Goal: Task Accomplishment & Management: Complete application form

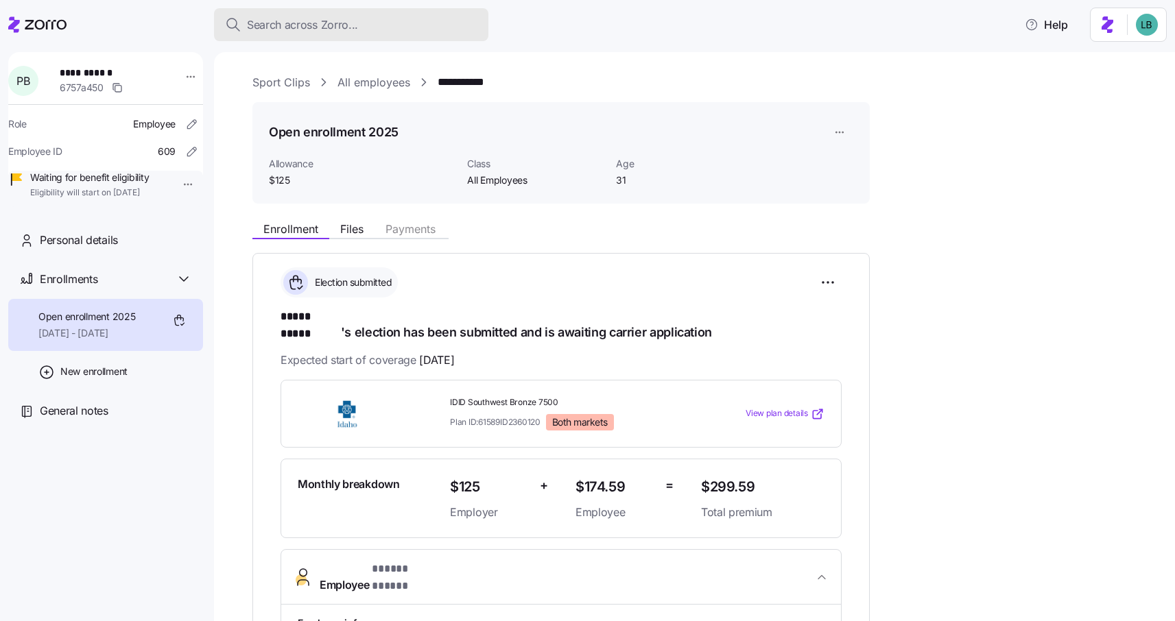
scroll to position [311, 0]
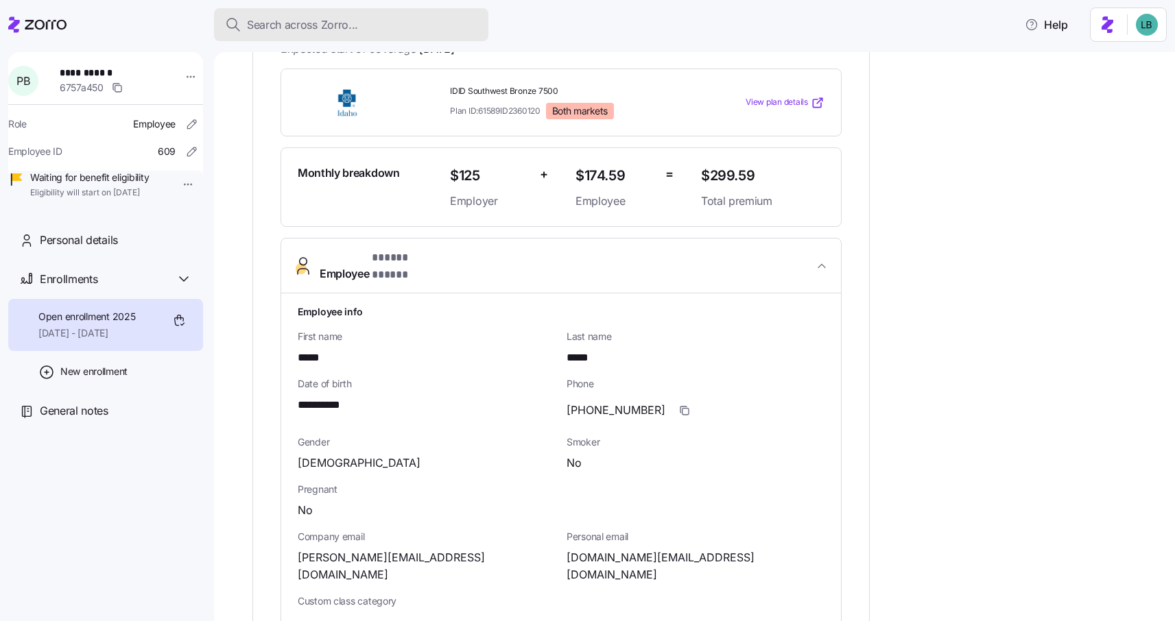
click at [302, 15] on button "Search across Zorro..." at bounding box center [351, 24] width 274 height 33
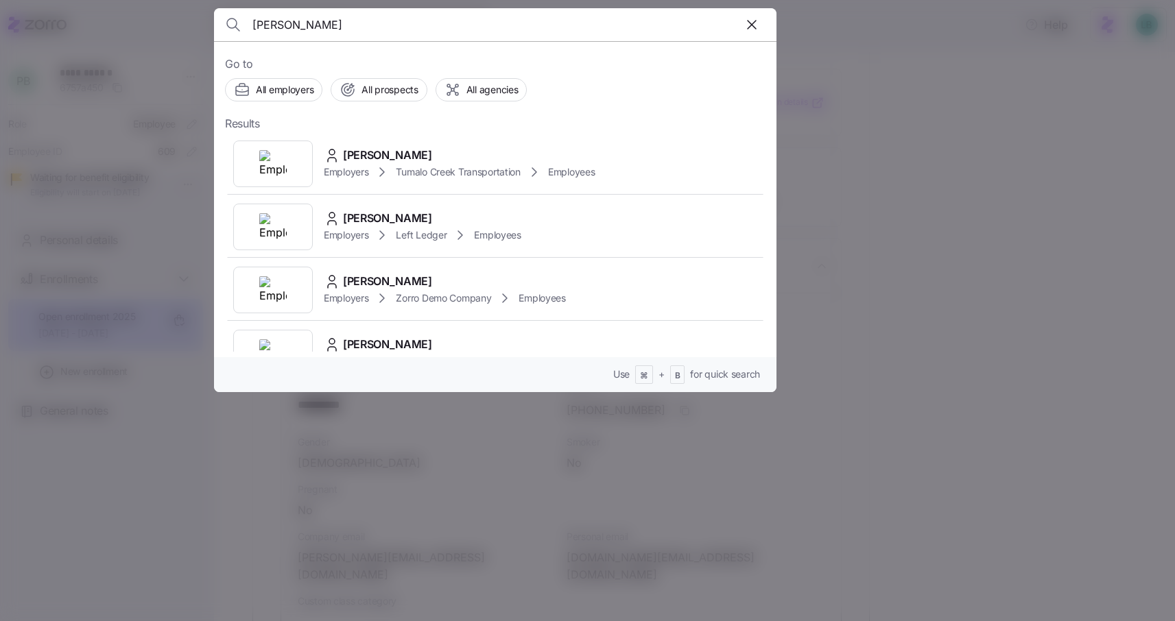
click at [302, 15] on input "John Gueringer" at bounding box center [427, 24] width 351 height 33
type input "jessica st"
click at [385, 222] on span "Jessica Strunk" at bounding box center [387, 218] width 89 height 17
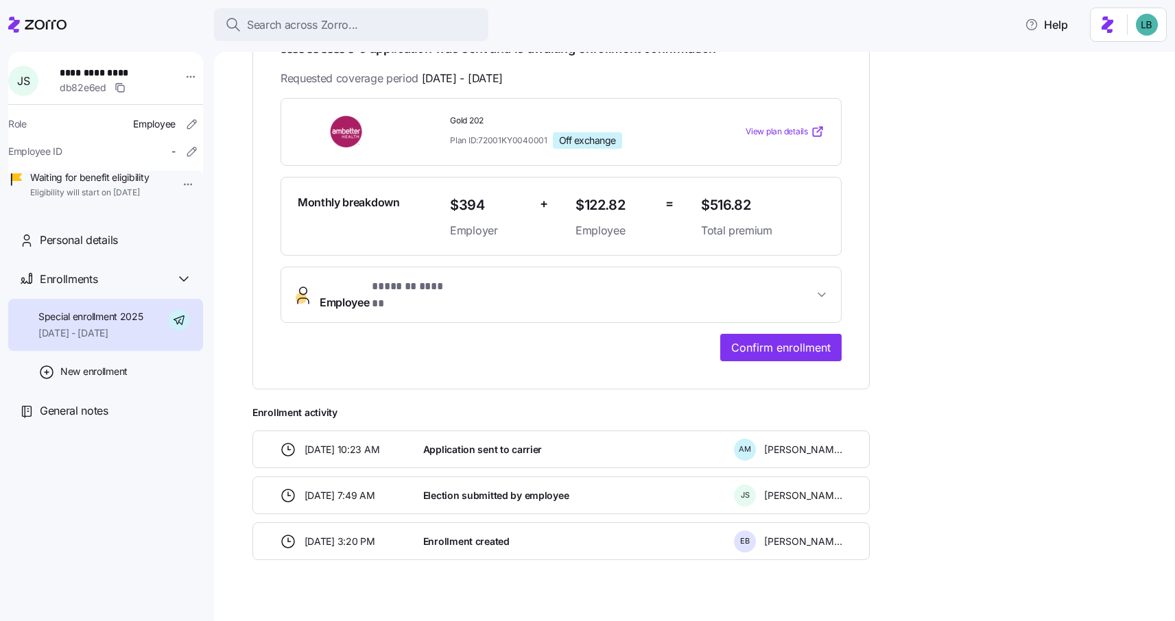
scroll to position [278, 0]
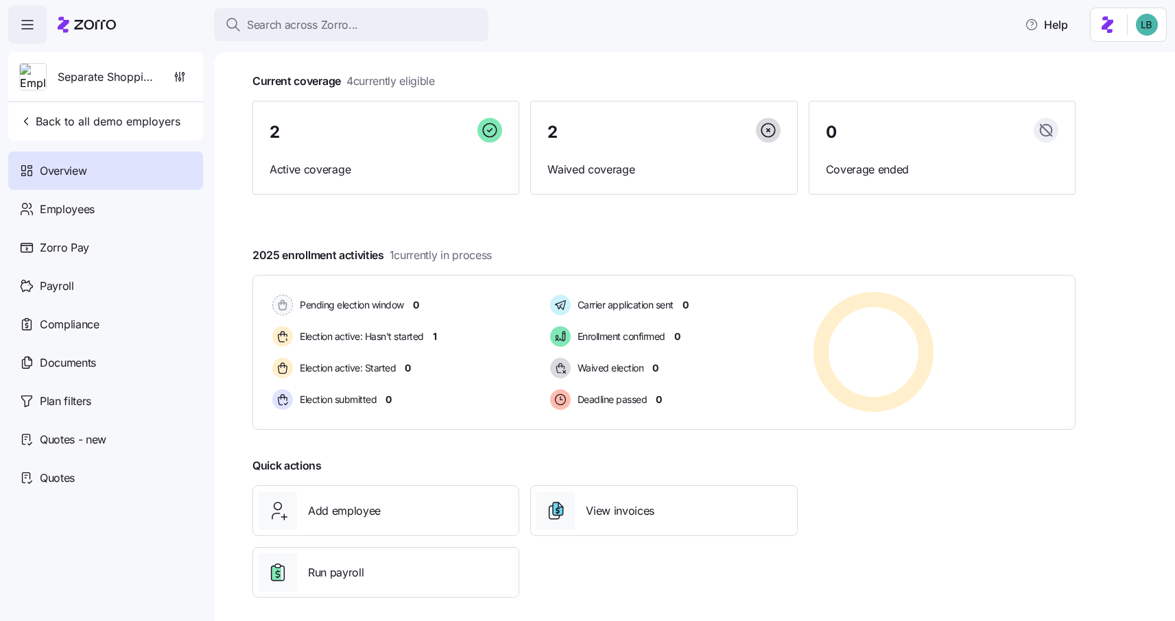
scroll to position [80, 0]
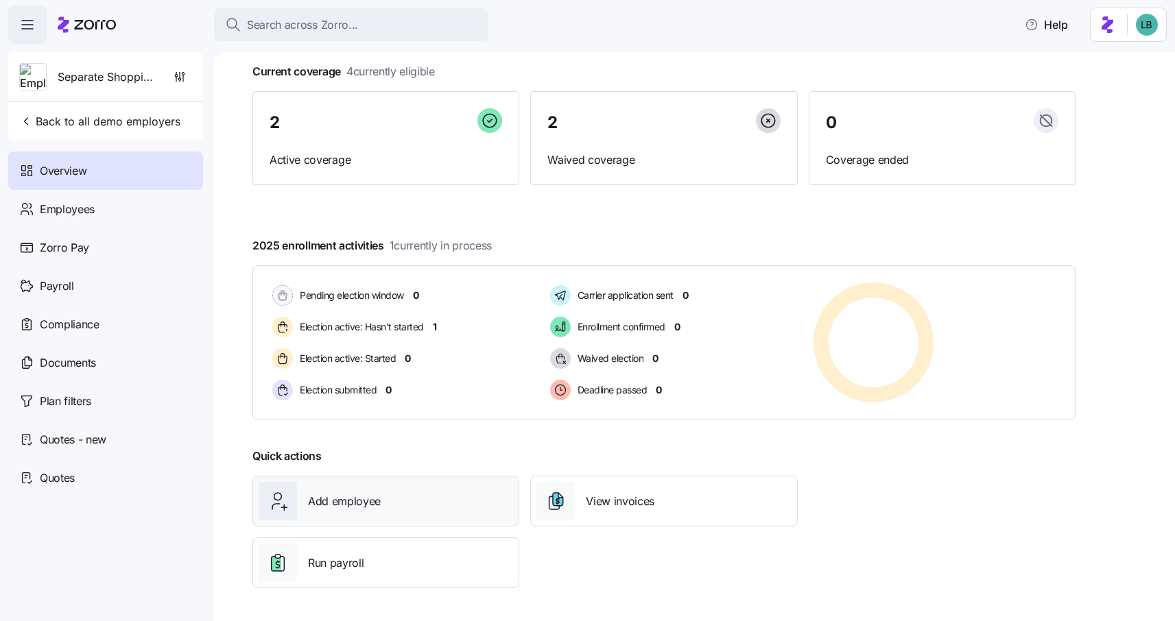
click at [423, 510] on div "Add employee" at bounding box center [386, 501] width 254 height 38
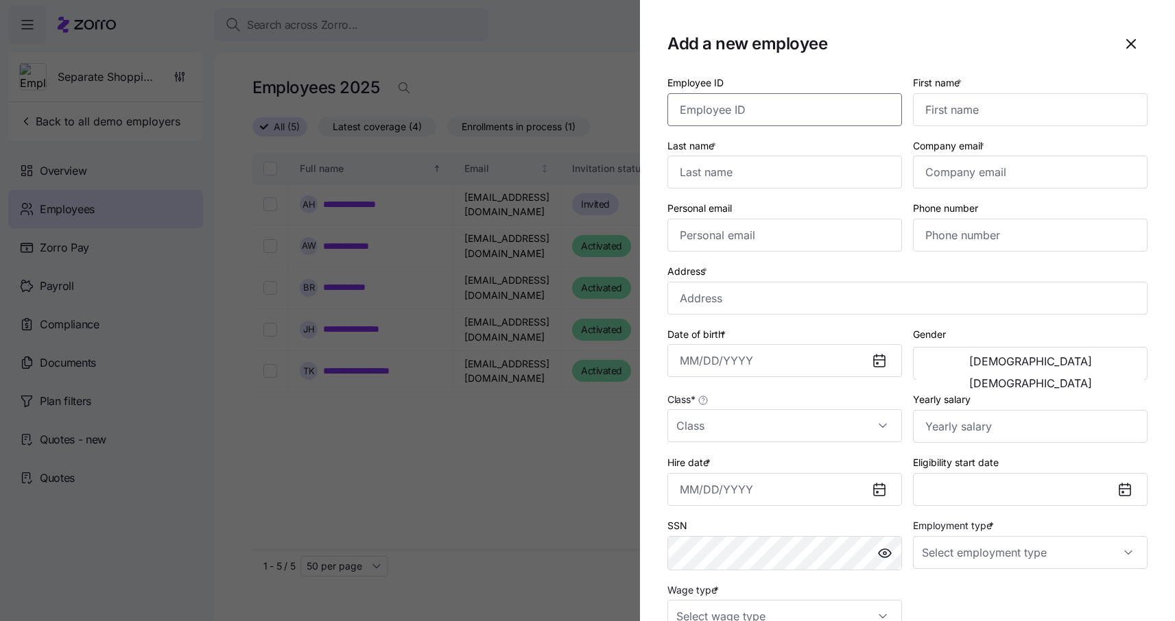
click at [730, 110] on input "Employee ID" at bounding box center [784, 109] width 235 height 33
paste input "93"
type input "93"
click at [952, 99] on input "First name *" at bounding box center [1030, 109] width 235 height 33
paste input "[PERSON_NAME]"
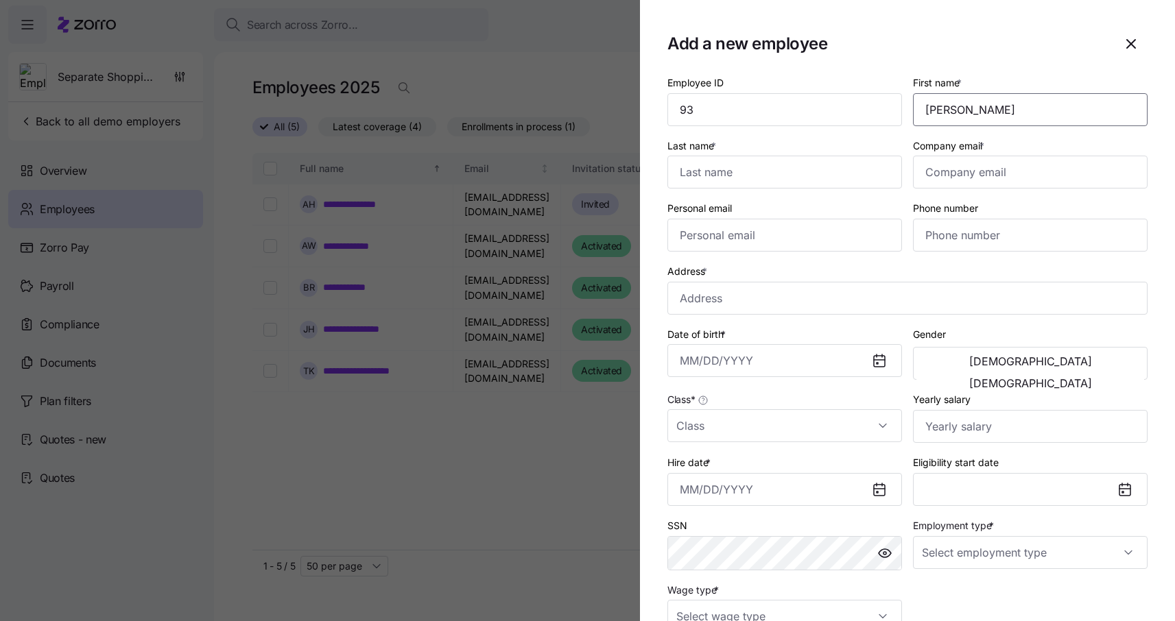
type input "[PERSON_NAME]"
click at [685, 176] on input "Last name *" at bounding box center [784, 172] width 235 height 33
paste input "[PERSON_NAME]"
type input "[PERSON_NAME]"
click at [939, 175] on input "Company email *" at bounding box center [1030, 172] width 235 height 33
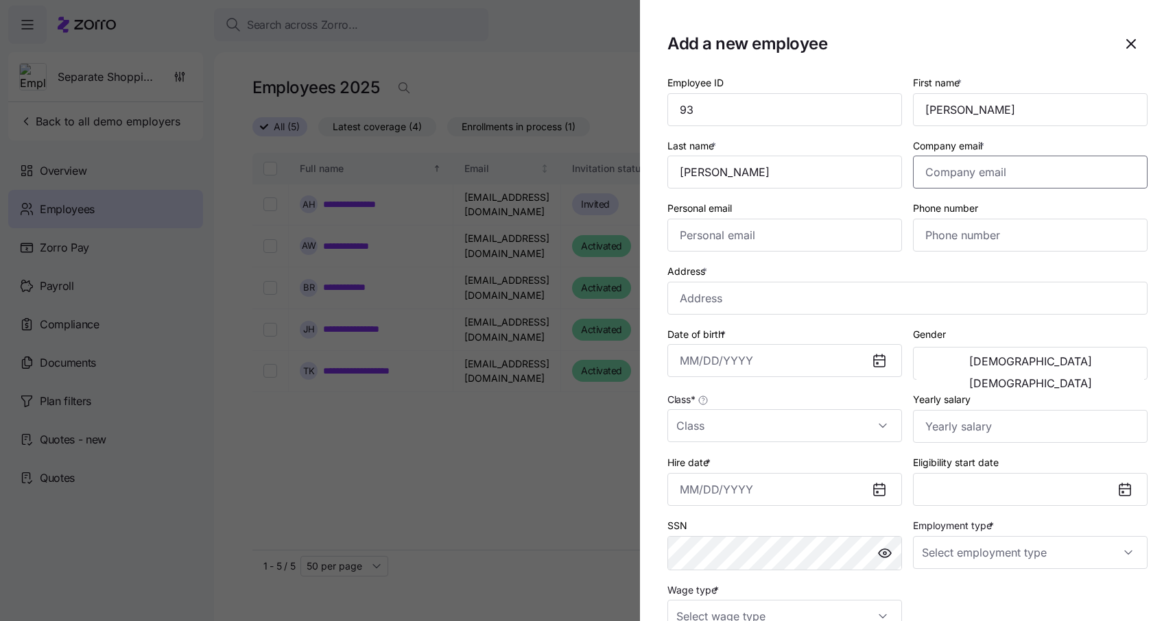
paste input "[EMAIL_ADDRESS][DOMAIN_NAME]"
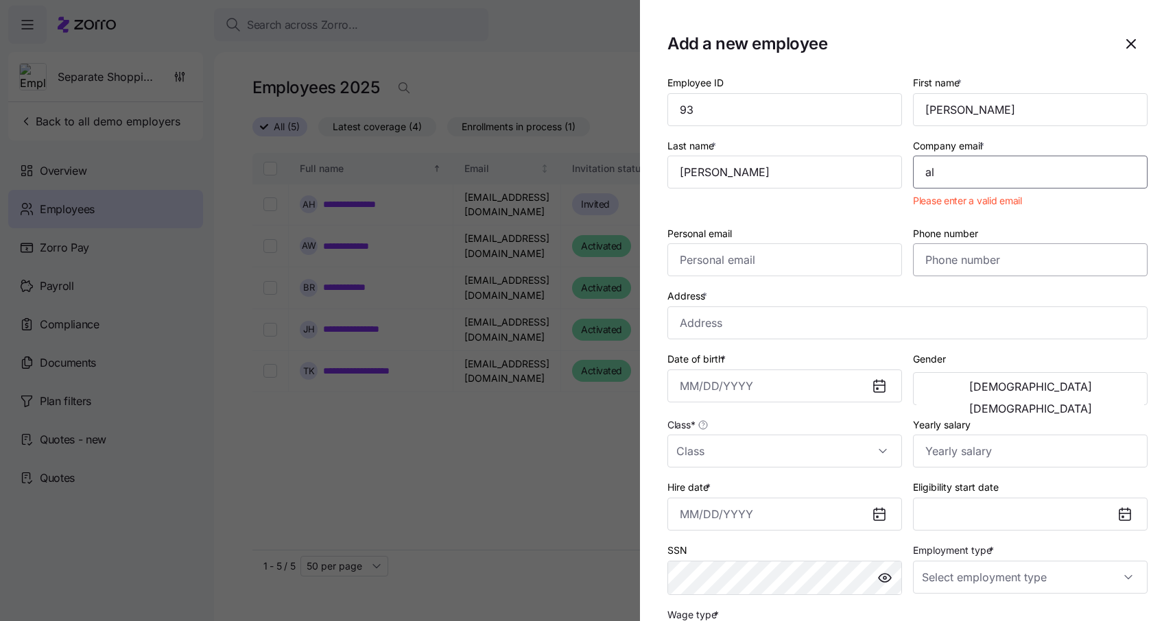
type input "a"
click at [1130, 42] on icon "button" at bounding box center [1131, 44] width 16 height 16
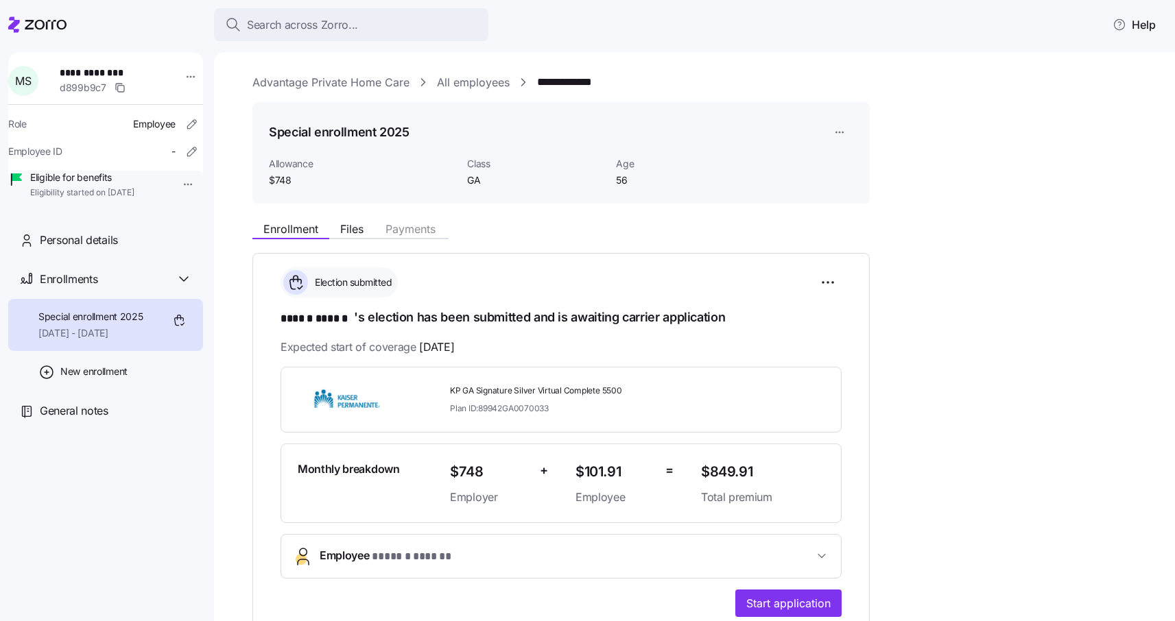
scroll to position [161, 0]
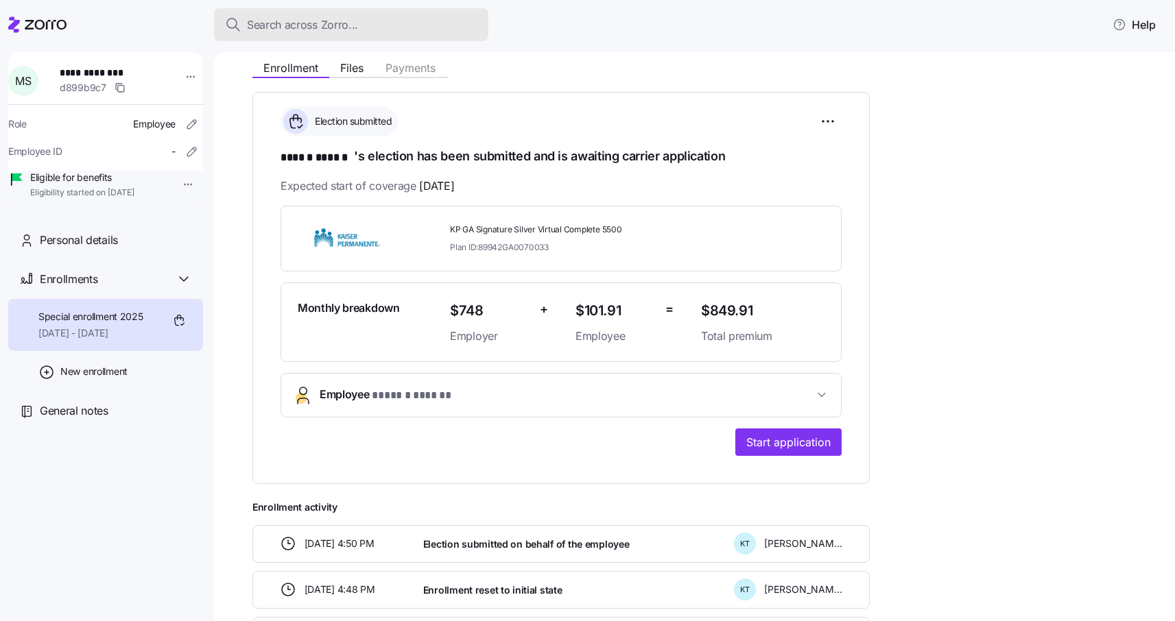
click at [285, 26] on span "Search across Zorro..." at bounding box center [302, 24] width 111 height 17
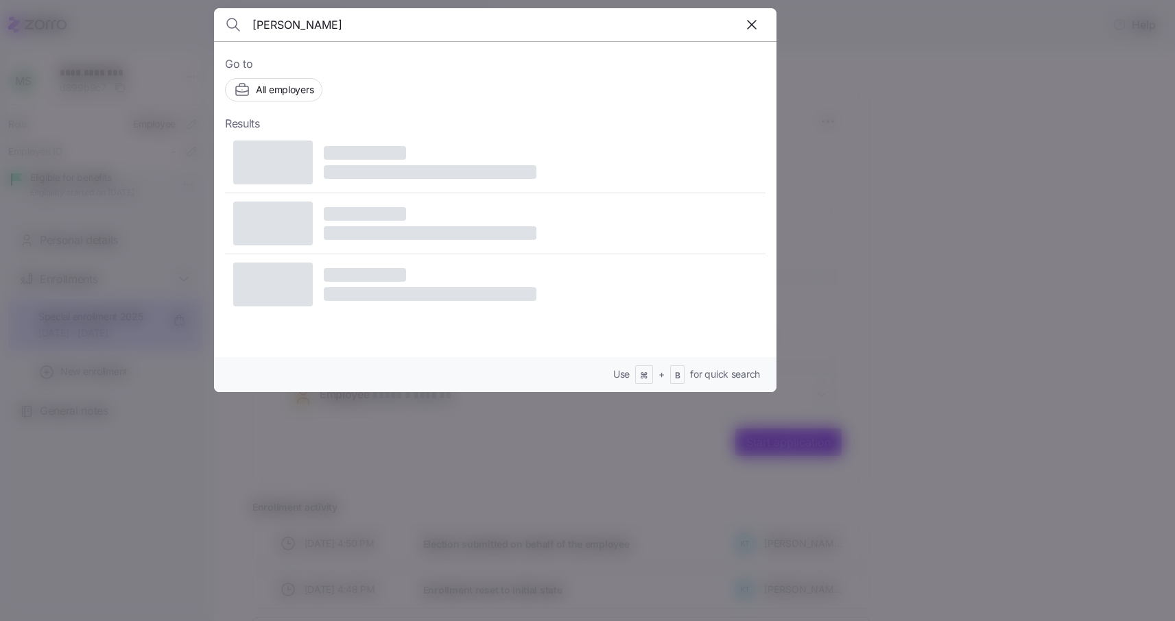
type input "Alyssa Bowman"
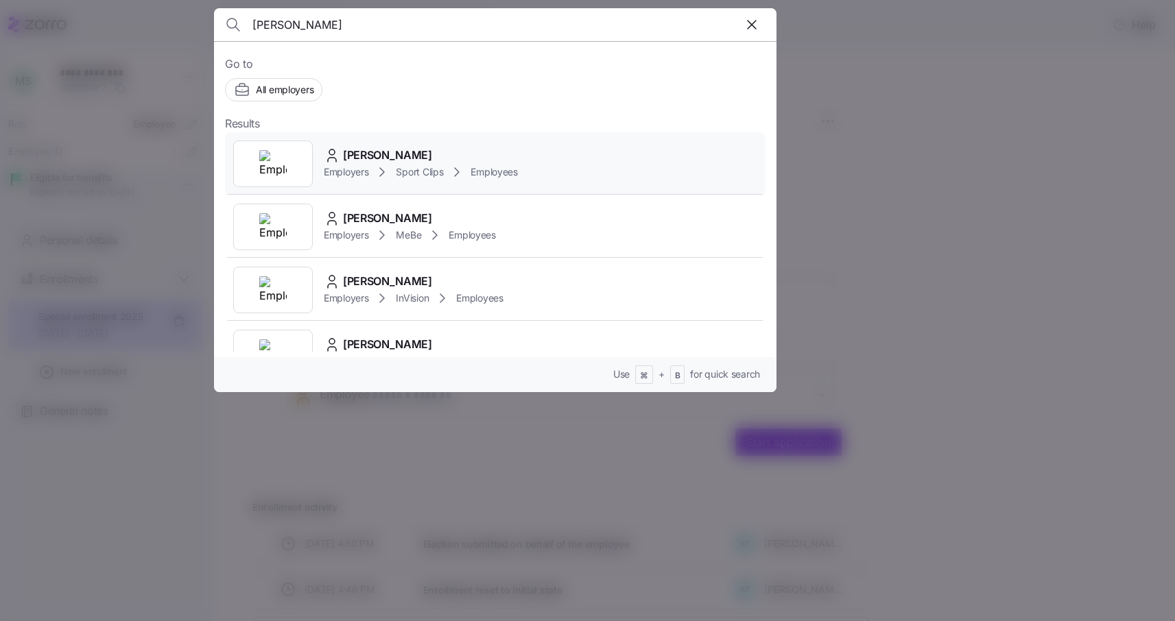
click at [374, 154] on span "Alyssa Bowman" at bounding box center [387, 155] width 89 height 17
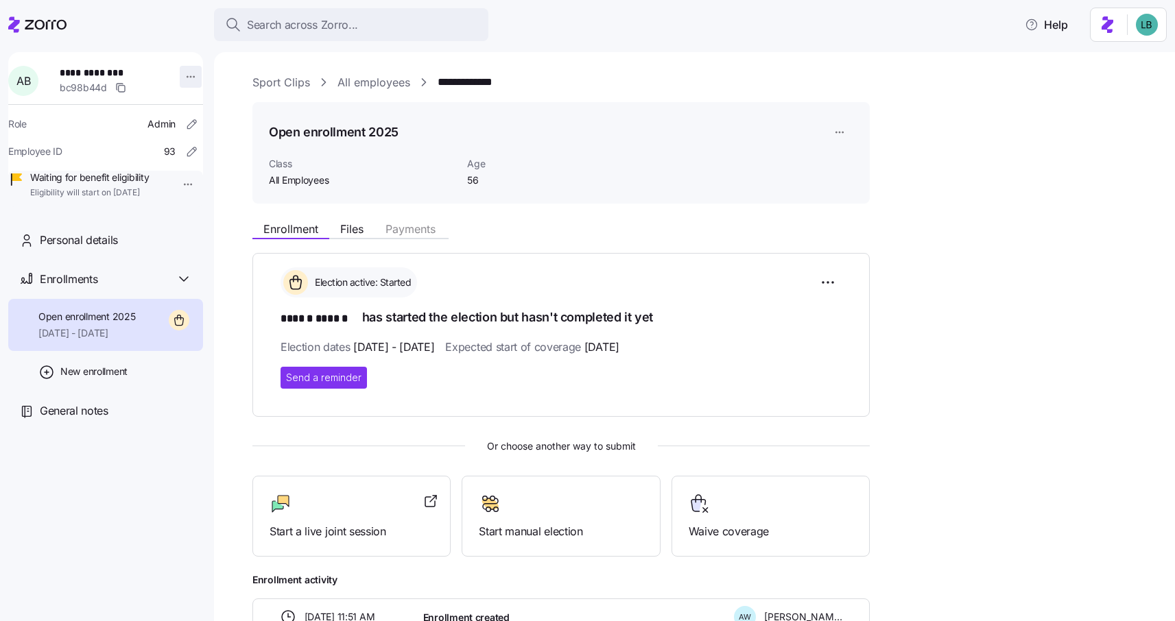
click at [186, 81] on html "**********" at bounding box center [587, 306] width 1175 height 613
click at [200, 49] on html "**********" at bounding box center [587, 306] width 1175 height 613
drag, startPoint x: 162, startPoint y: 151, endPoint x: 137, endPoint y: 150, distance: 24.7
click at [137, 150] on div "Employee ID 93" at bounding box center [105, 152] width 195 height 22
copy span "93"
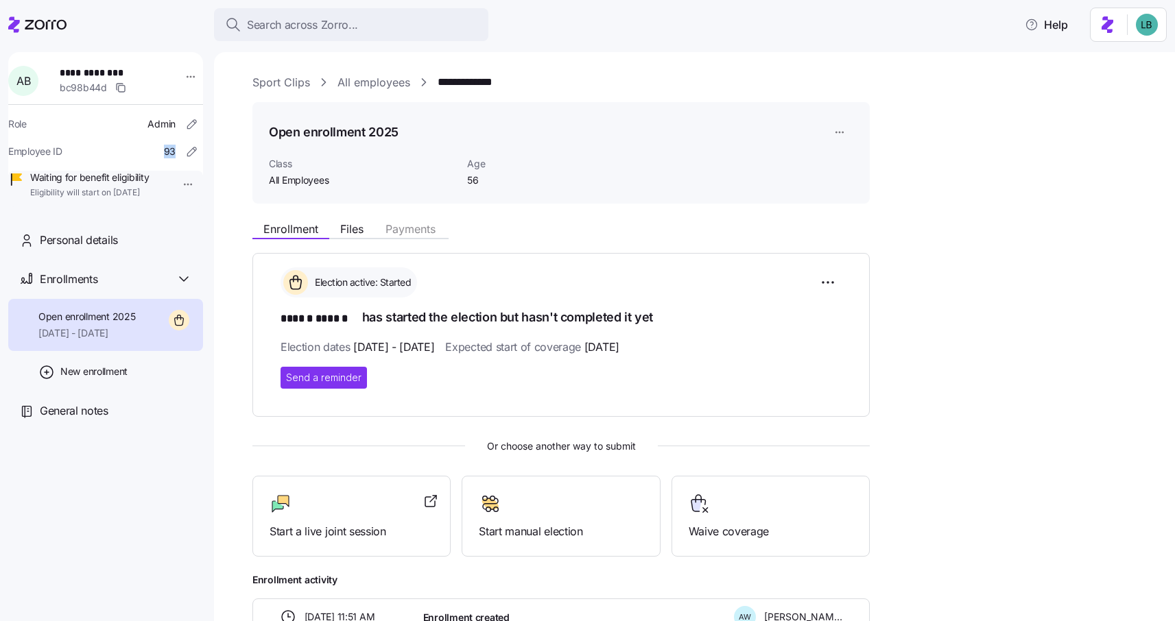
scroll to position [96, 0]
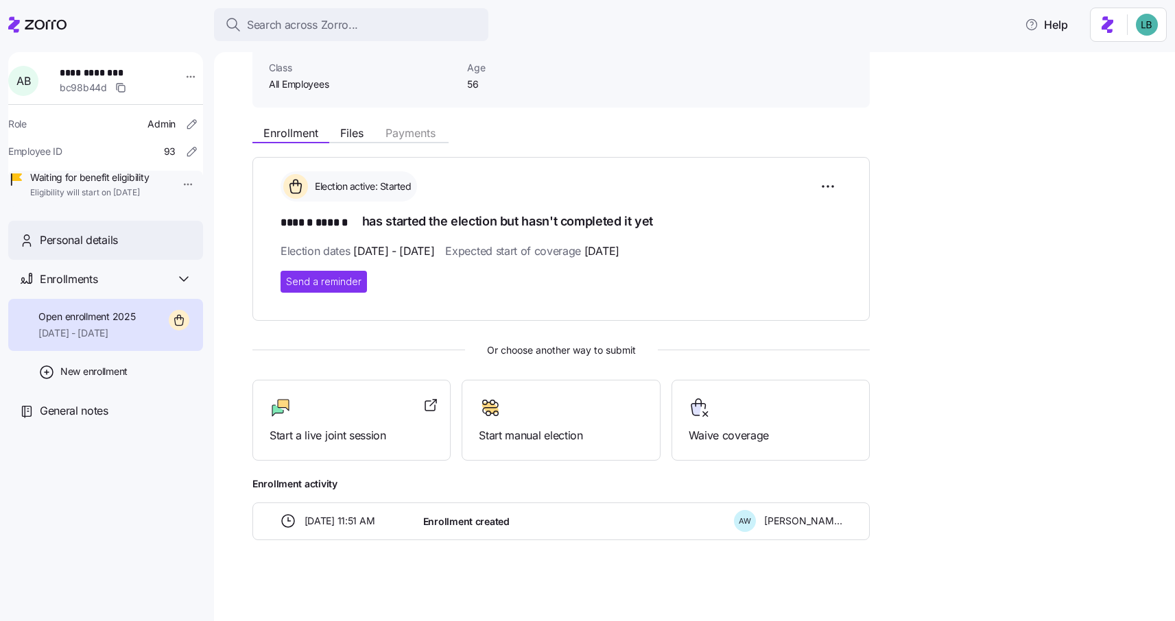
click at [110, 249] on span "Personal details" at bounding box center [79, 240] width 78 height 17
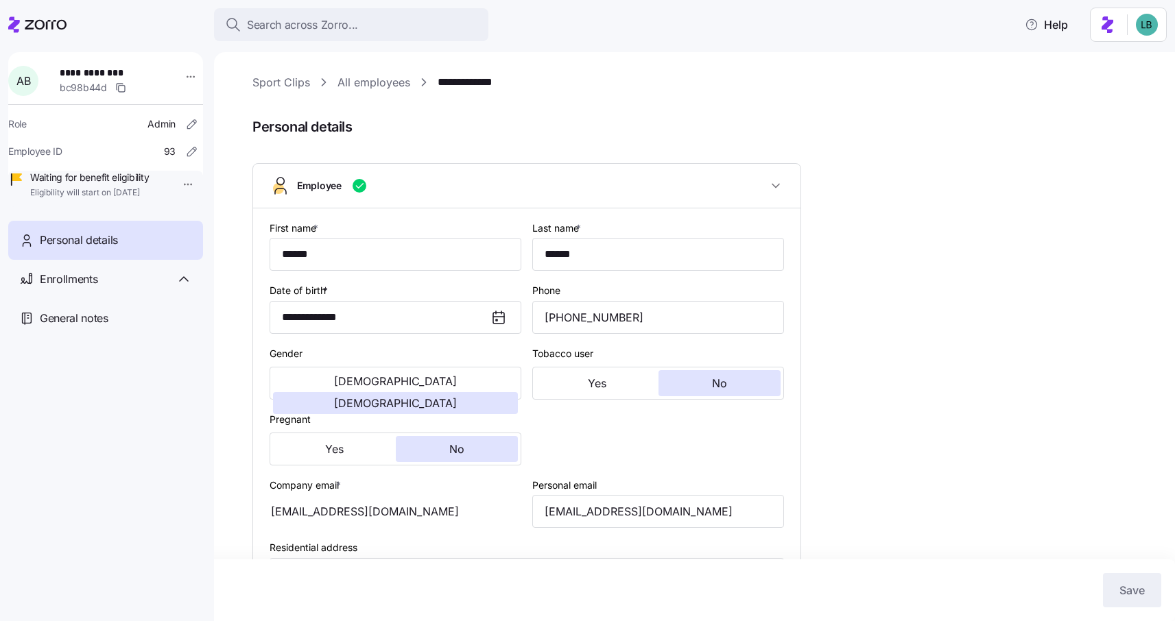
type input "All Employees"
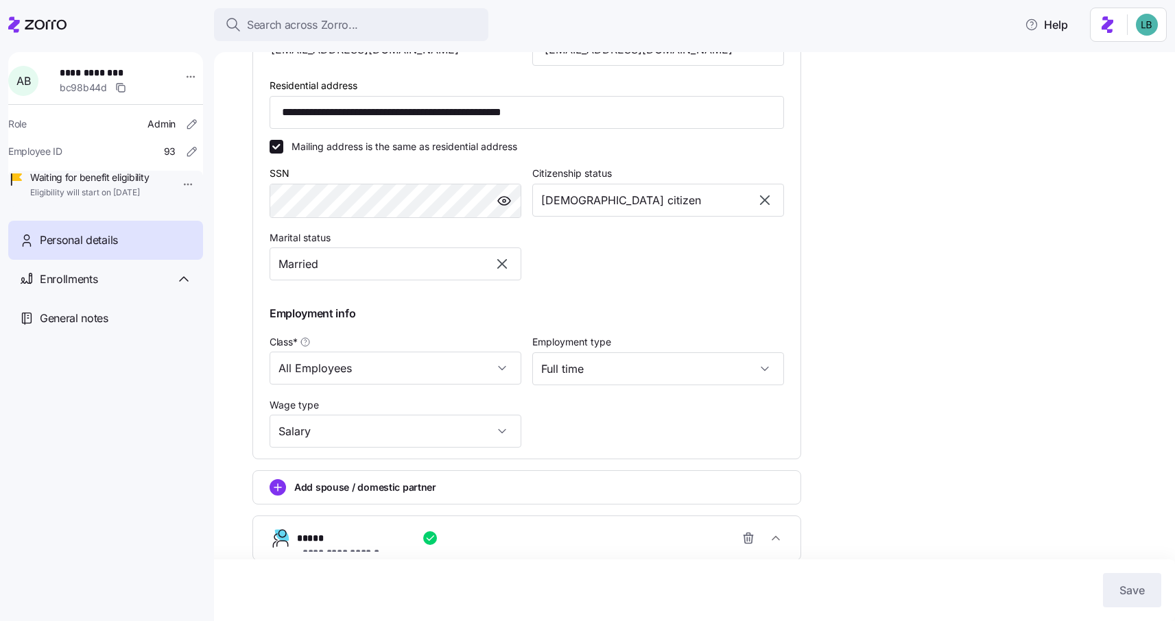
scroll to position [577, 0]
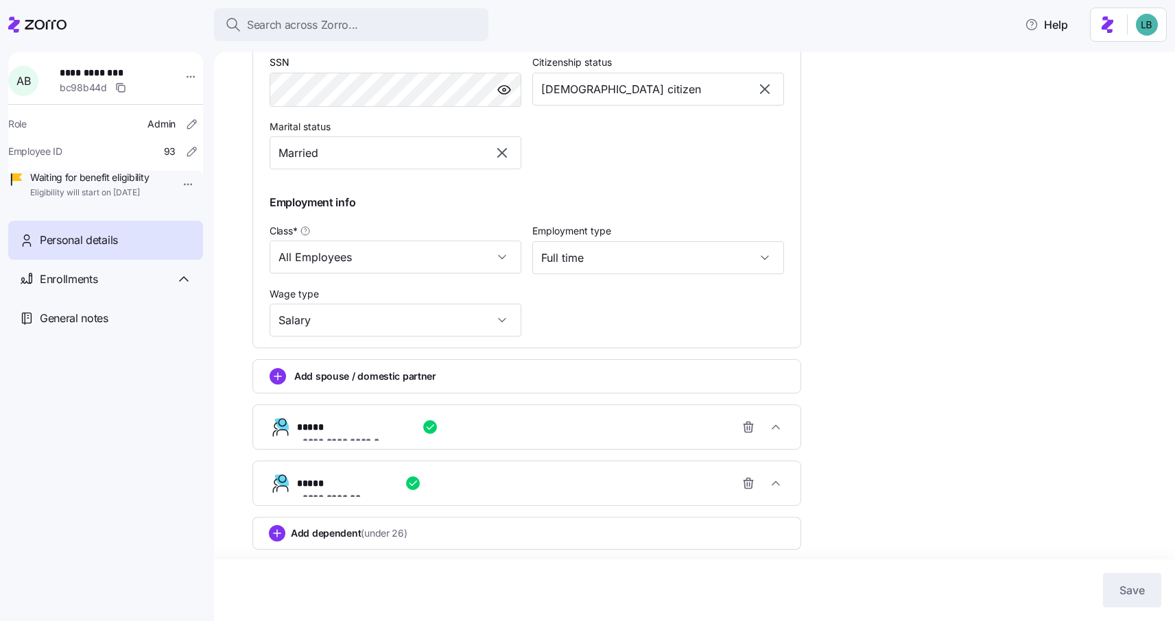
click at [465, 422] on div "**********" at bounding box center [532, 427] width 470 height 27
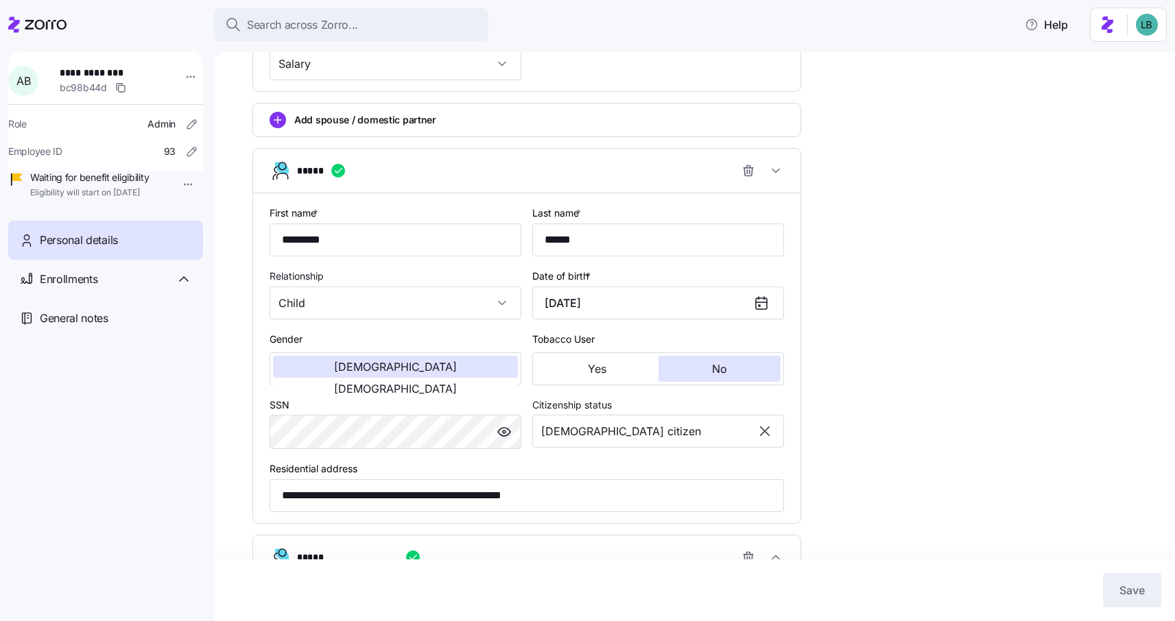
scroll to position [828, 0]
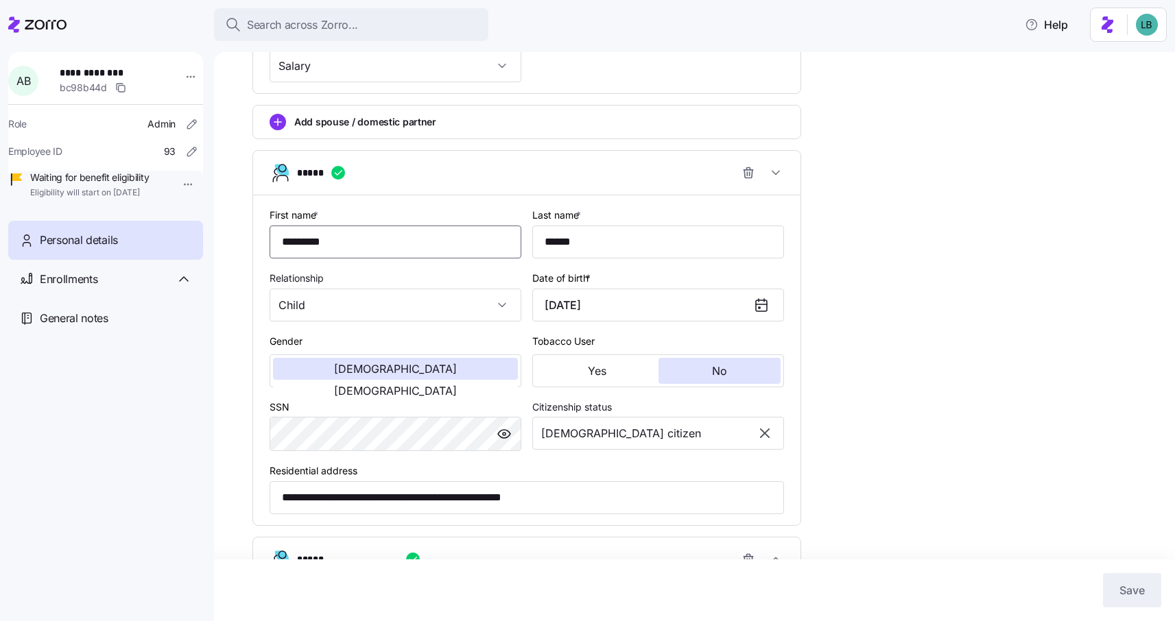
click at [340, 244] on input "*********" at bounding box center [396, 242] width 252 height 33
click at [568, 242] on input "******" at bounding box center [658, 242] width 252 height 33
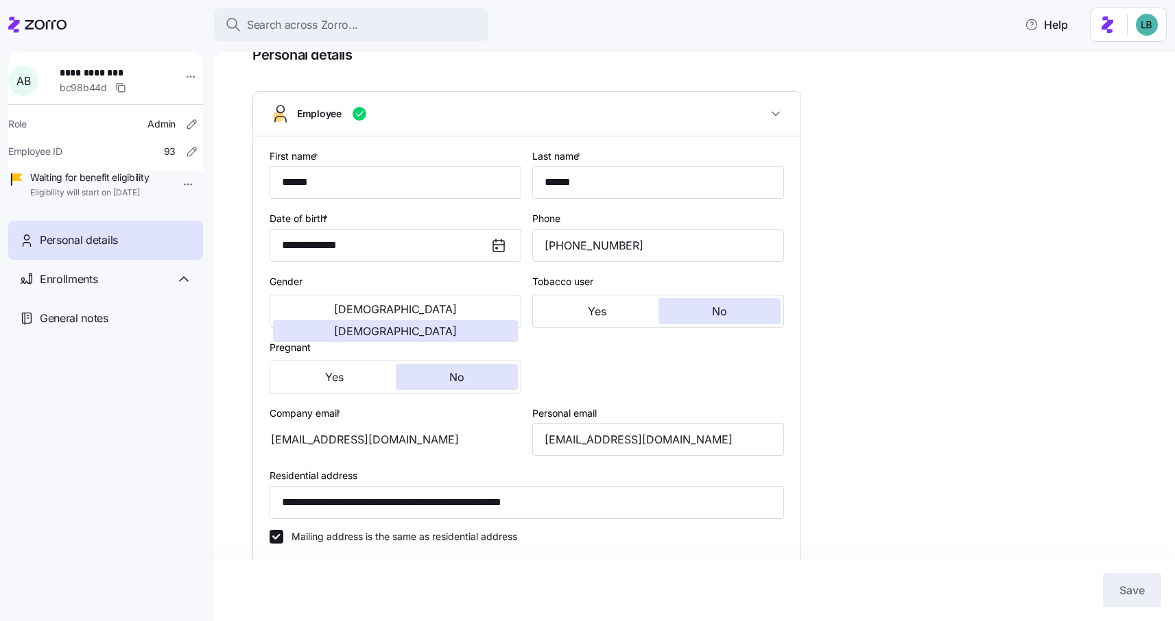
scroll to position [112, 0]
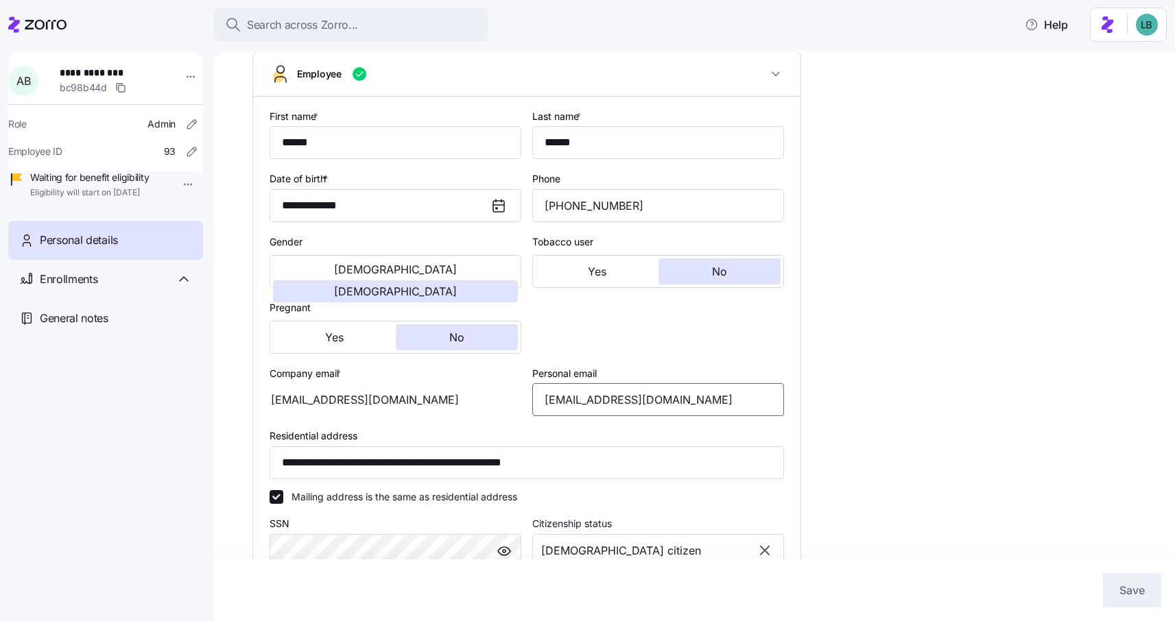
click at [601, 398] on input "[EMAIL_ADDRESS][DOMAIN_NAME]" at bounding box center [658, 399] width 252 height 33
click at [307, 26] on span "Search across Zorro..." at bounding box center [302, 24] width 111 height 17
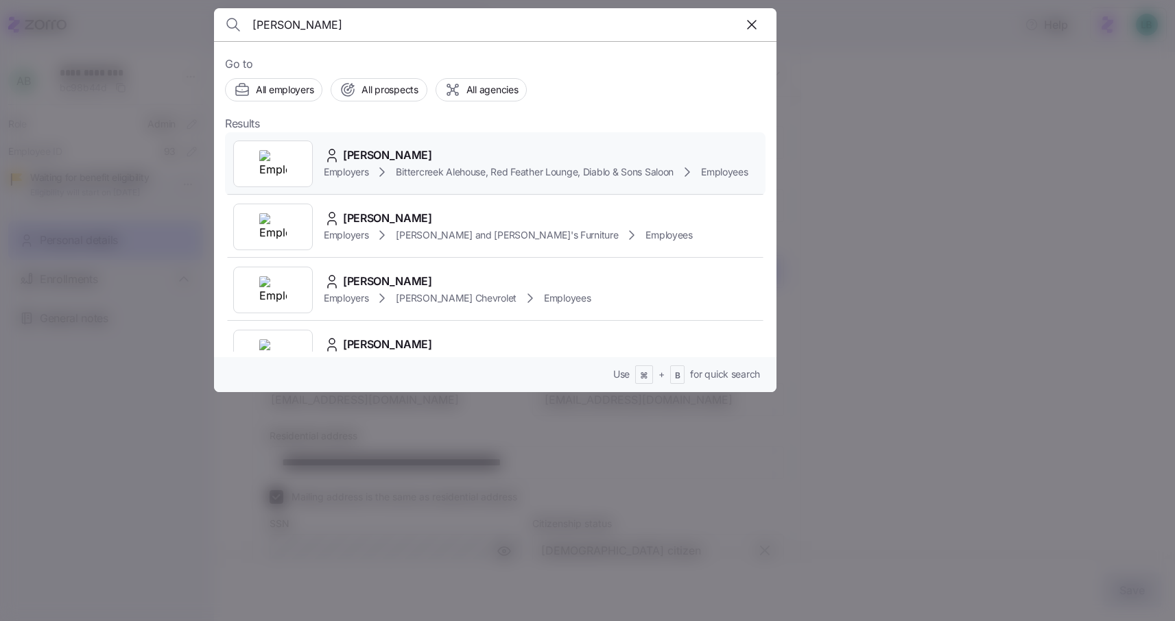
type input "Shane Winsor"
click at [389, 159] on span "Shane Winsor" at bounding box center [387, 155] width 89 height 17
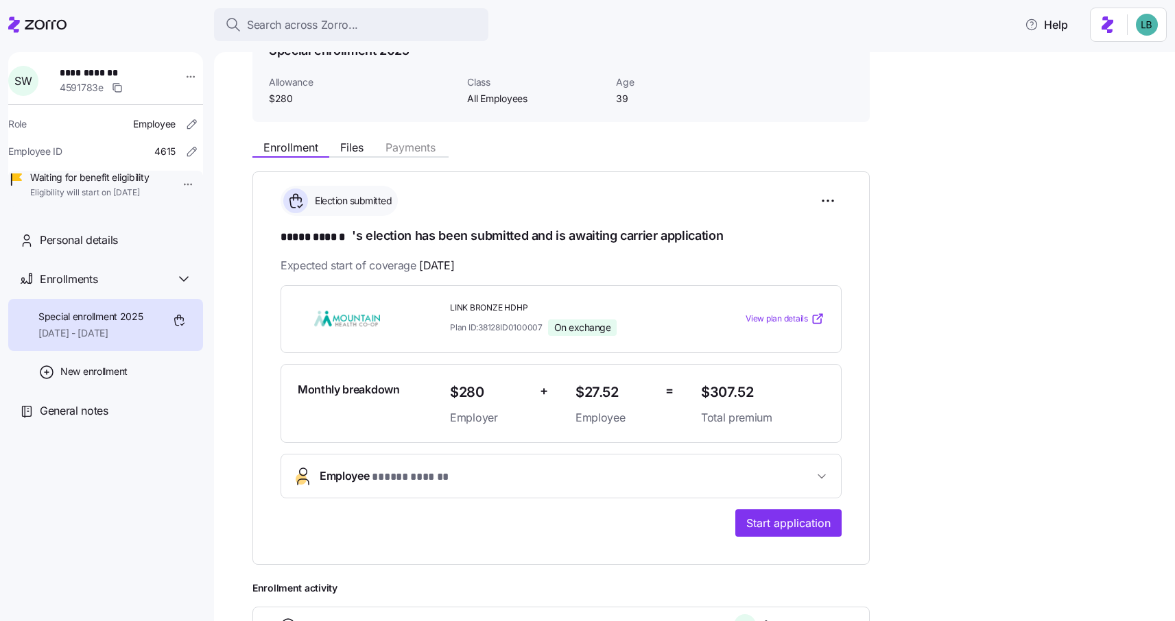
scroll to position [144, 0]
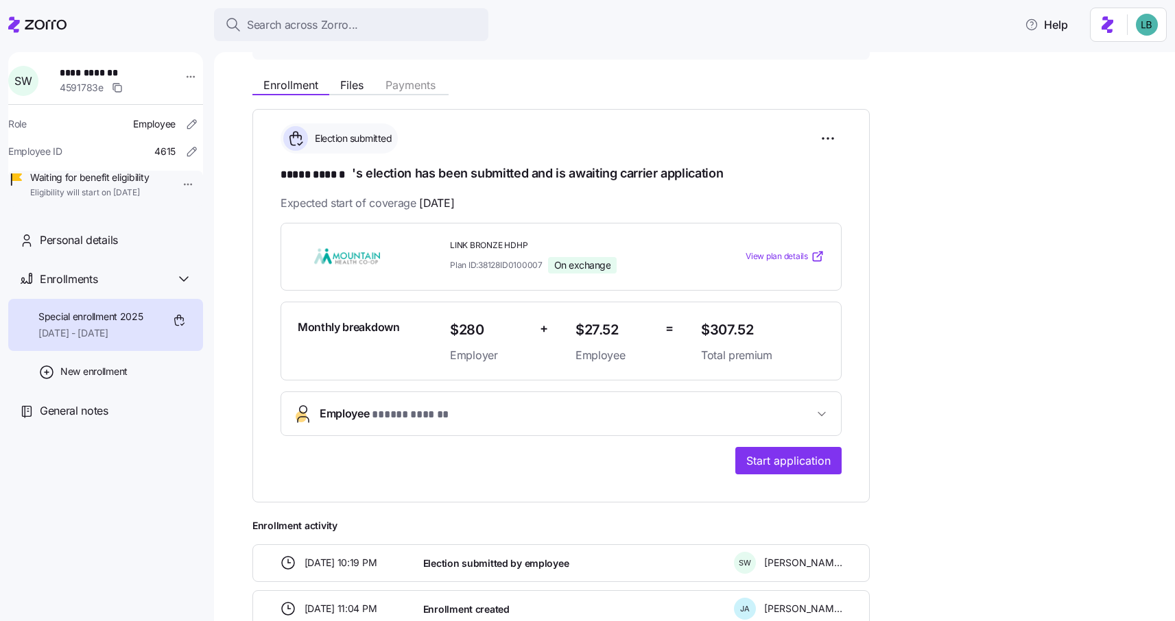
click at [411, 409] on span "* ***** ****** *" at bounding box center [410, 415] width 77 height 17
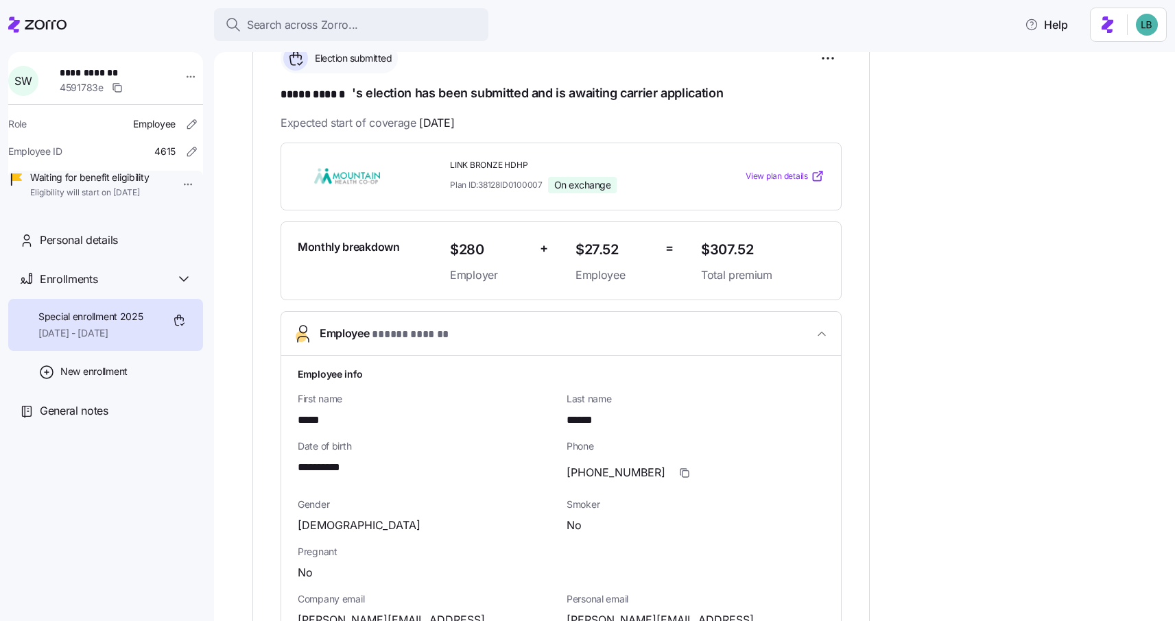
scroll to position [0, 0]
